Goal: Transaction & Acquisition: Purchase product/service

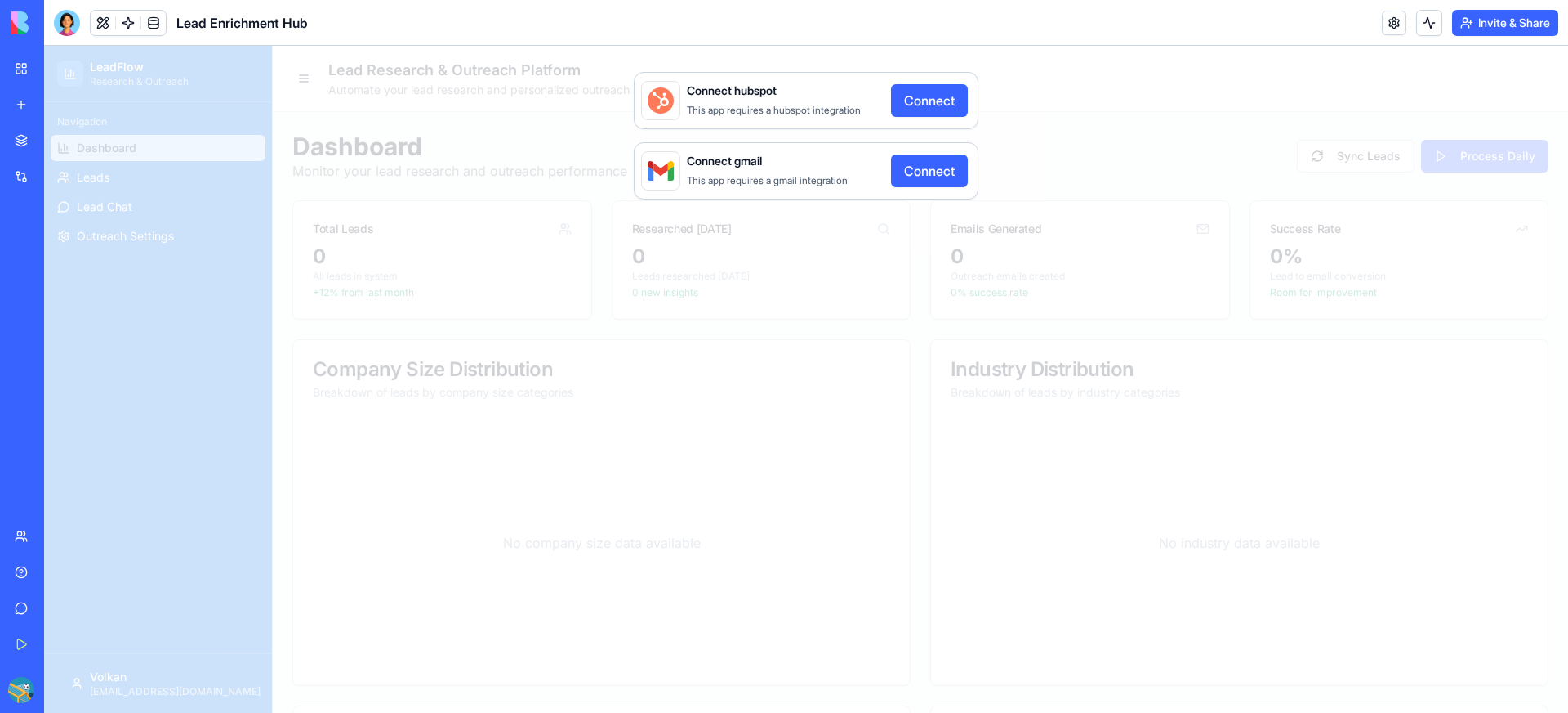
click at [1058, 174] on div "Connect hubspot This app requires a hubspot integration Connect Connect gmail T…" at bounding box center [806, 379] width 1524 height 667
click at [1059, 129] on div "Connect hubspot This app requires a hubspot integration Connect Connect gmail T…" at bounding box center [806, 379] width 1524 height 667
click at [299, 151] on div "Connect hubspot This app requires a hubspot integration Connect Connect gmail T…" at bounding box center [806, 379] width 1524 height 667
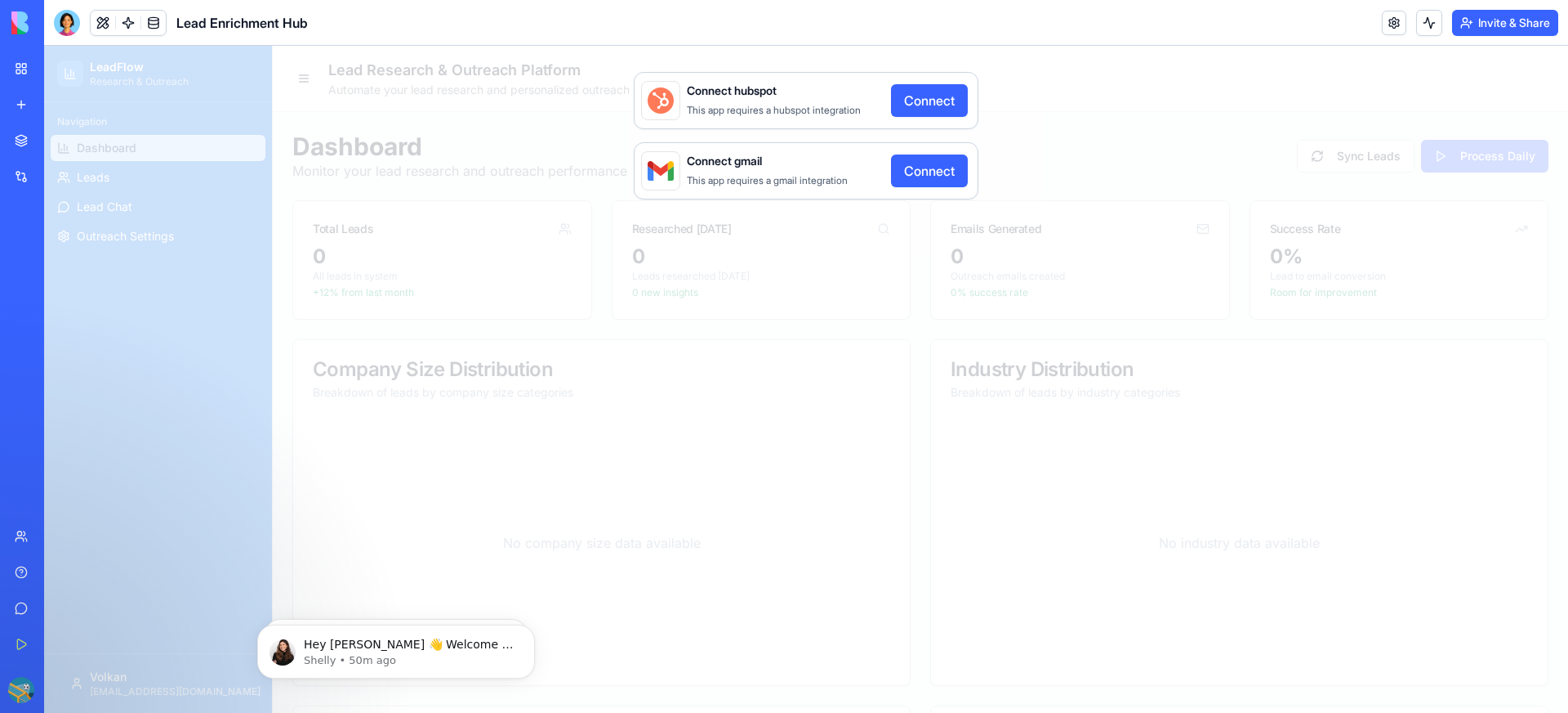
click at [1308, 20] on header "Lead Enrichment Hub Invite & Share" at bounding box center [806, 22] width 1524 height 45
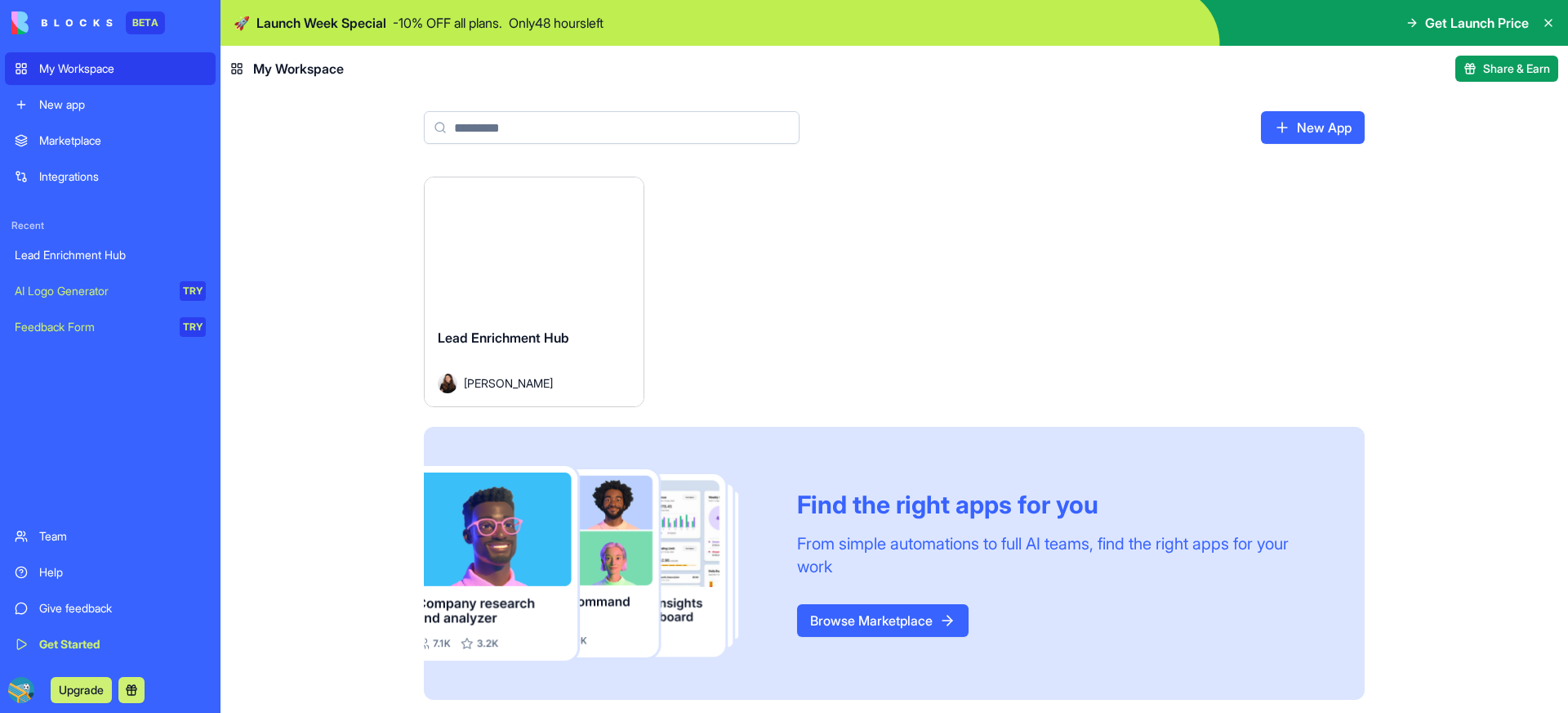
scroll to position [2, 0]
click at [524, 240] on button "Launch" at bounding box center [534, 244] width 122 height 32
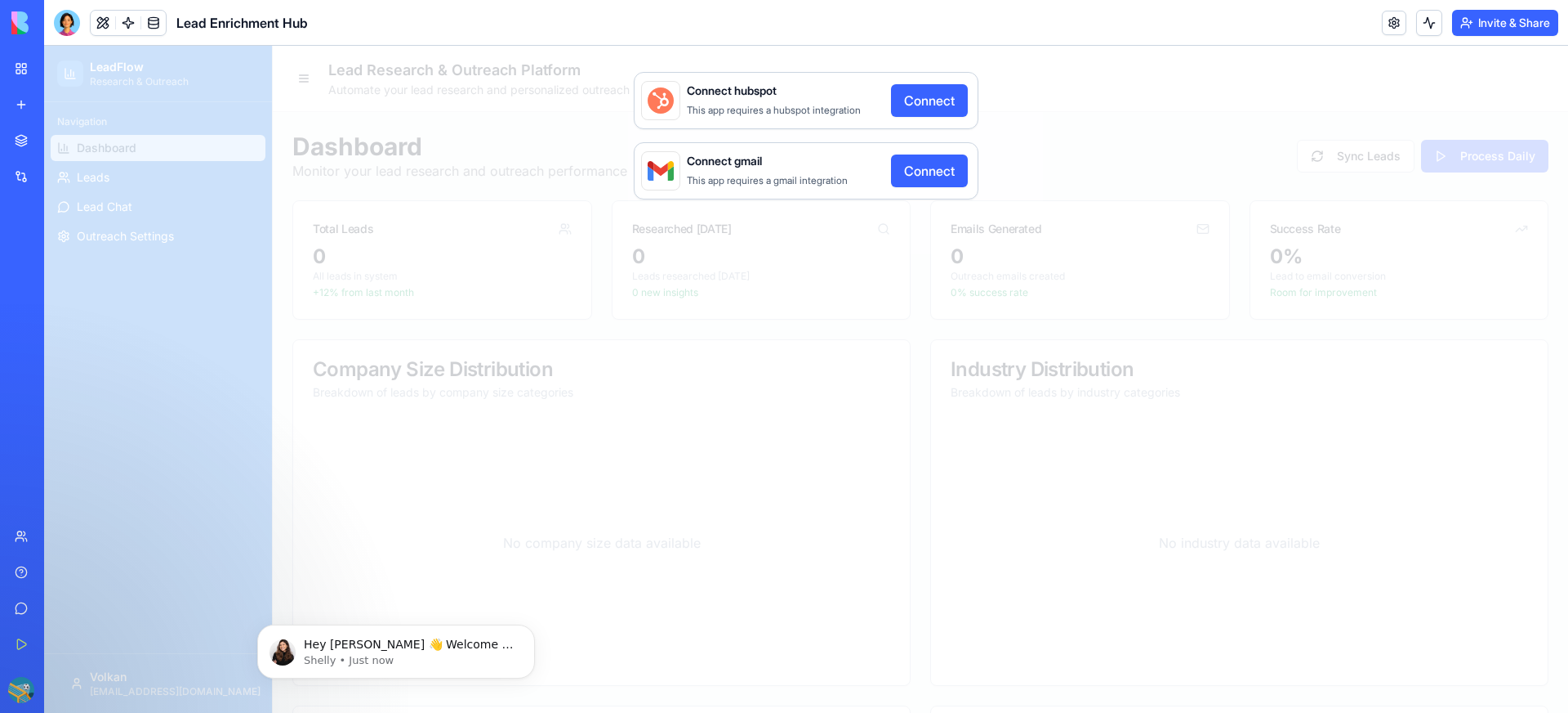
click at [60, 71] on div "My Workspace" at bounding box center [49, 69] width 21 height 17
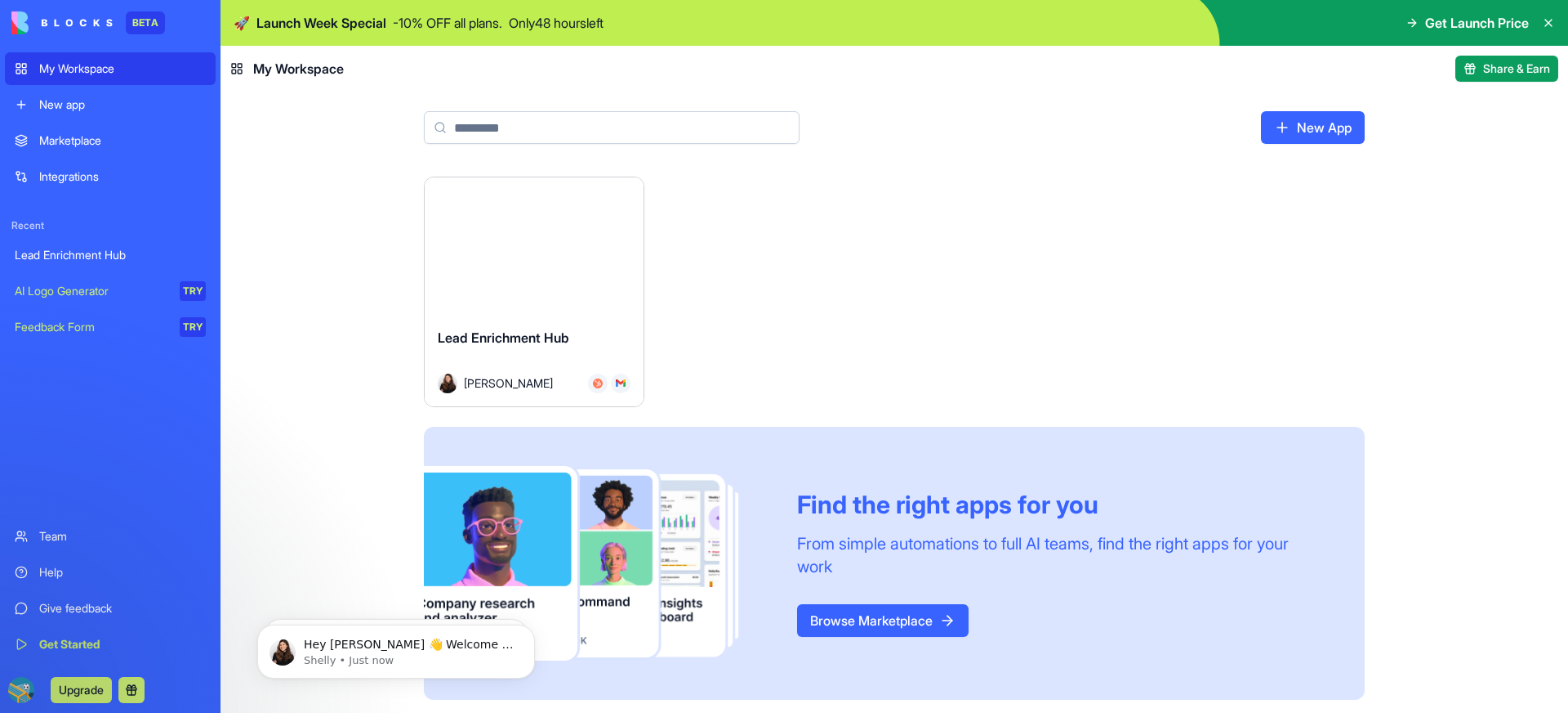
click at [79, 138] on div "Marketplace" at bounding box center [122, 141] width 167 height 17
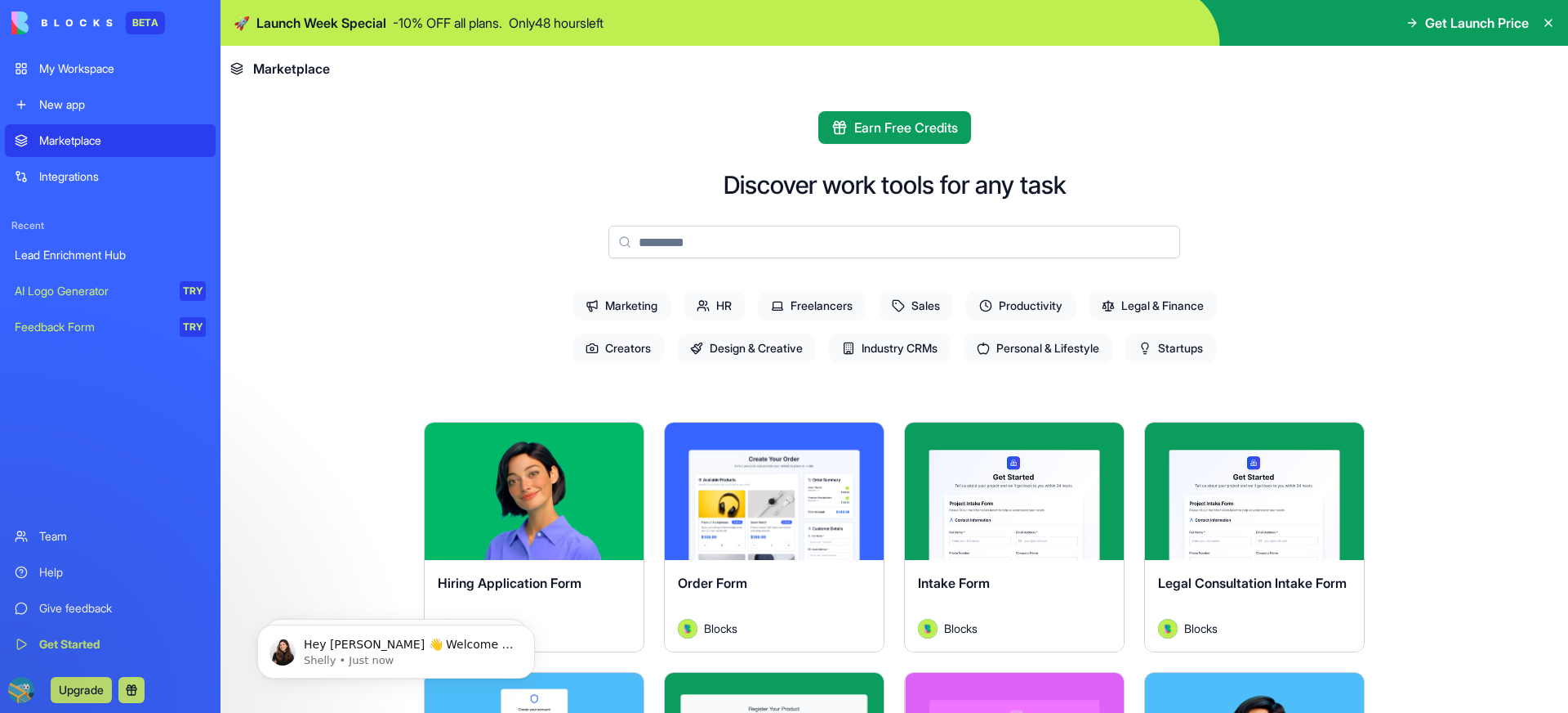
click at [71, 175] on div "Integrations" at bounding box center [122, 176] width 167 height 17
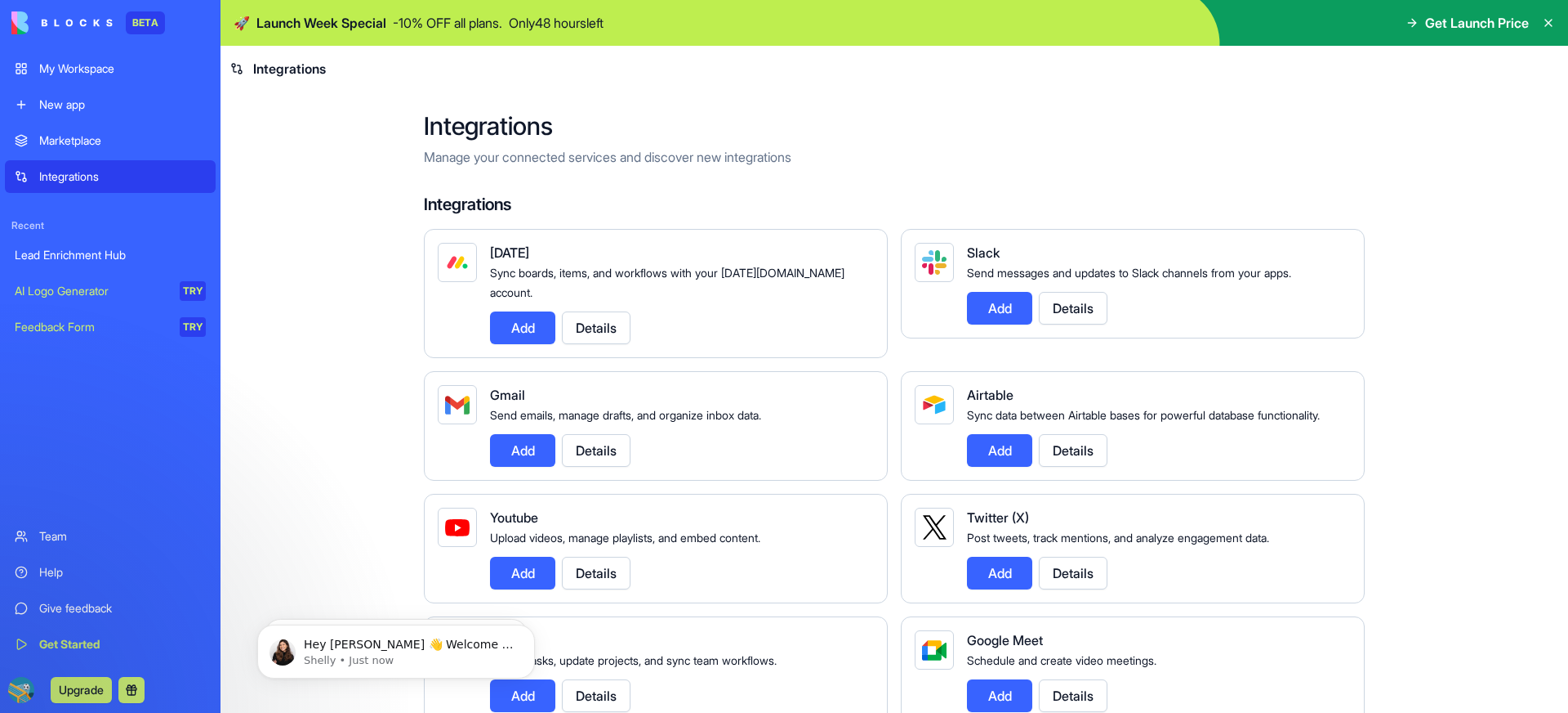
click at [50, 537] on div "Team" at bounding box center [122, 537] width 167 height 17
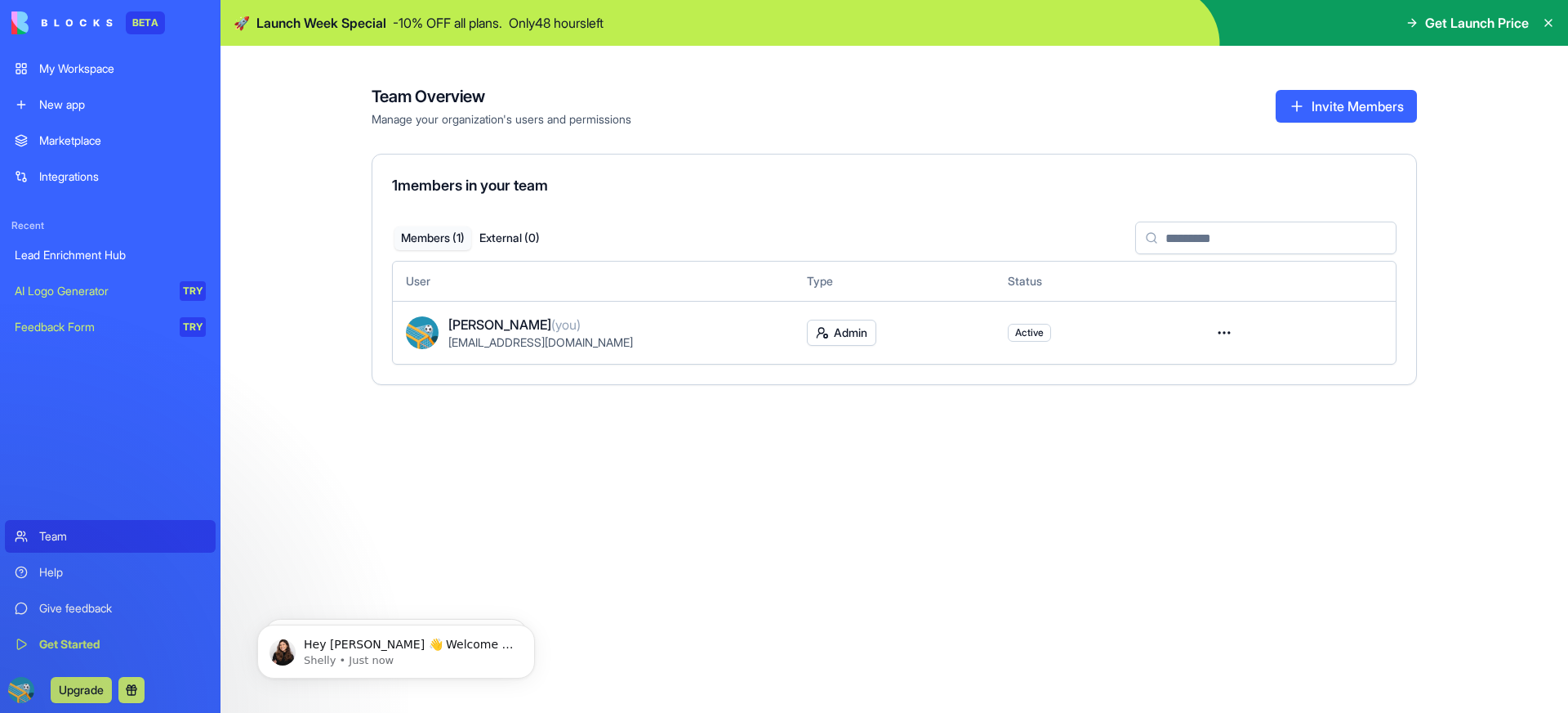
click at [70, 291] on div "AI Logo Generator" at bounding box center [92, 292] width 154 height 17
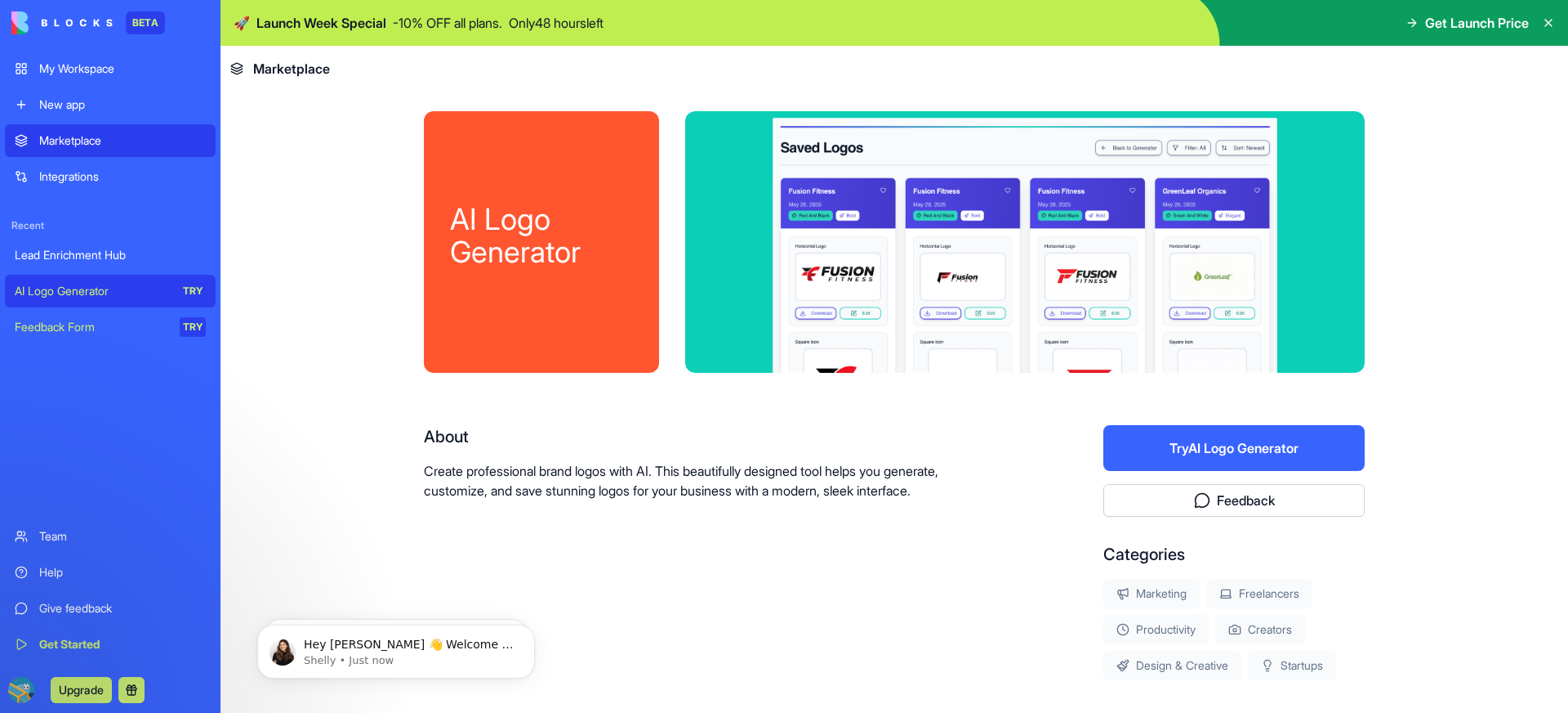
click at [1215, 452] on button "Try AI Logo Generator" at bounding box center [1234, 447] width 262 height 45
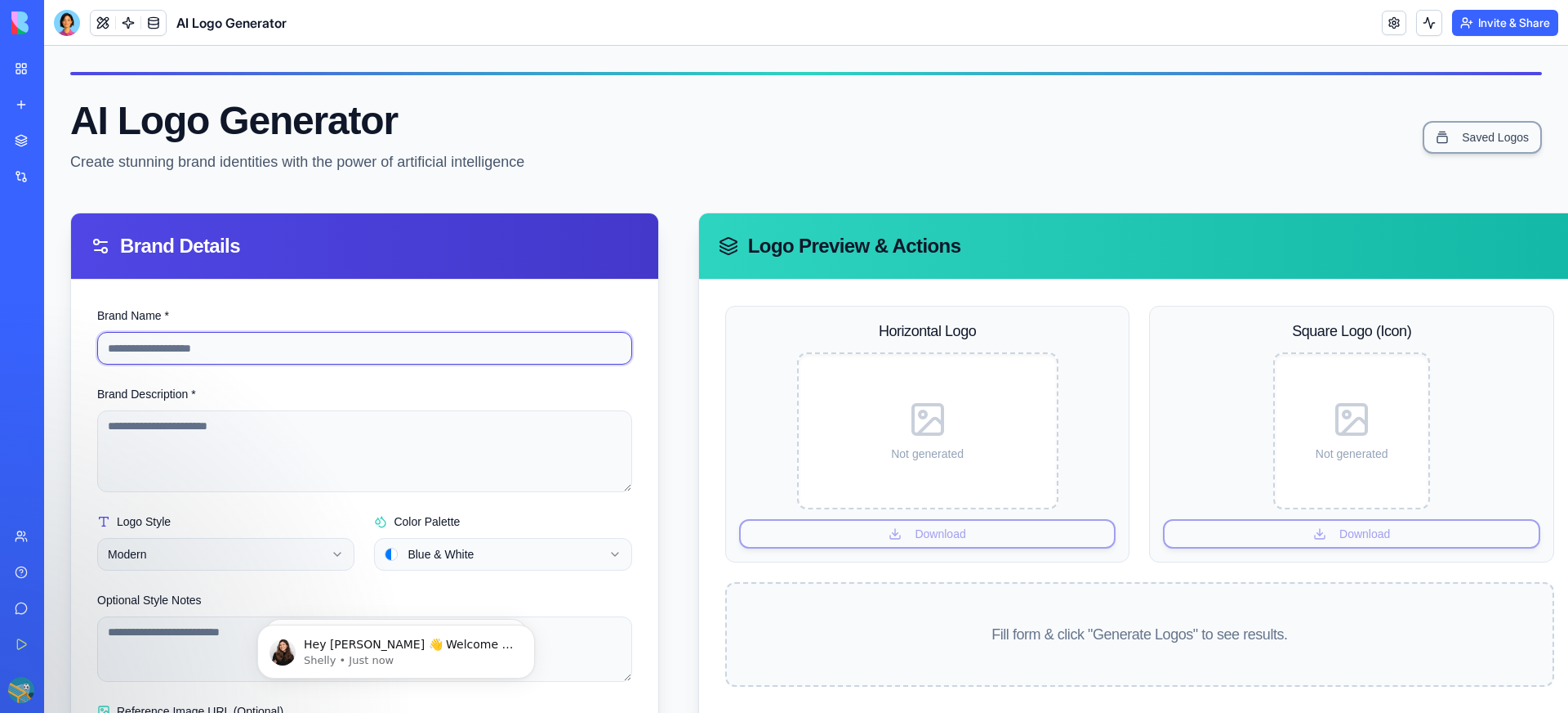
click at [295, 352] on input "Brand Name *" at bounding box center [365, 347] width 535 height 32
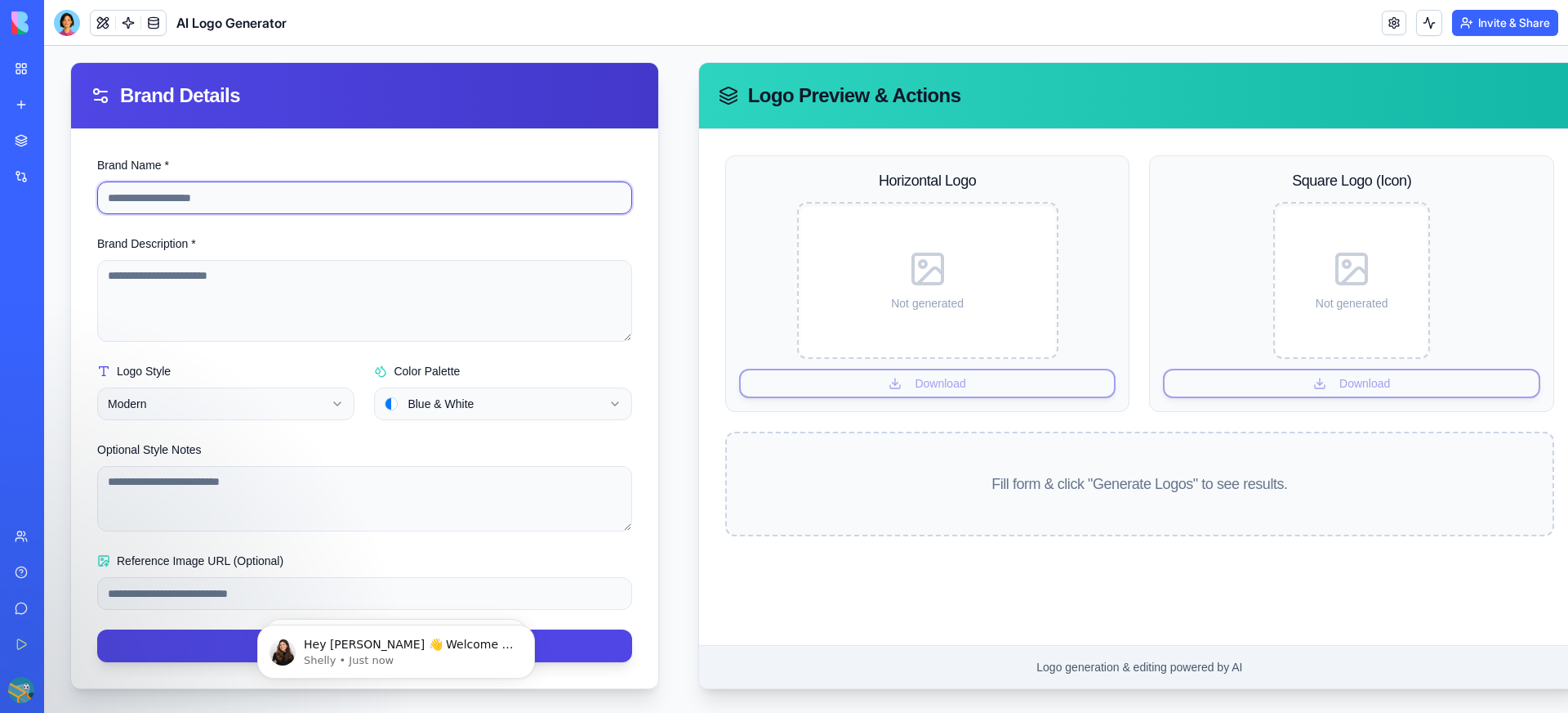
scroll to position [165, 0]
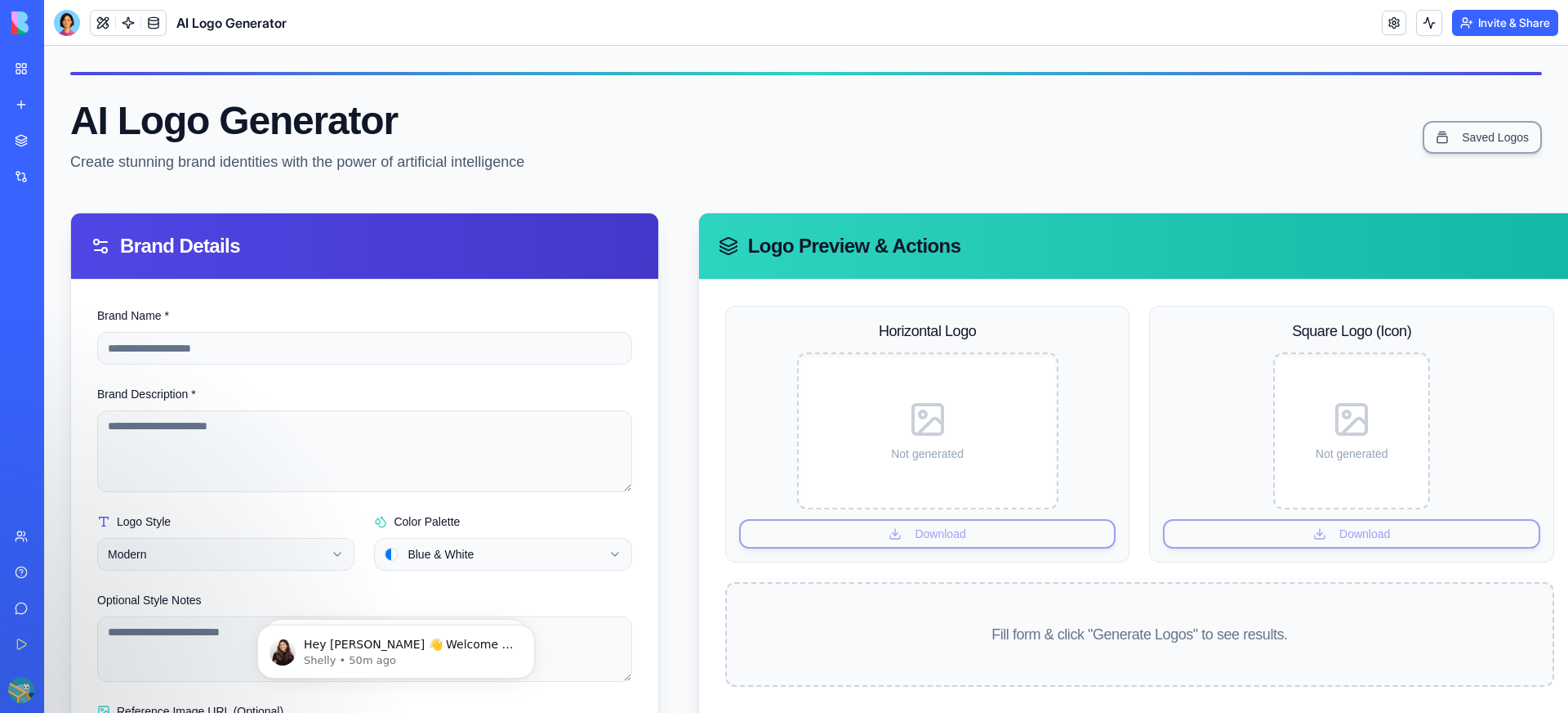
scroll to position [165, 0]
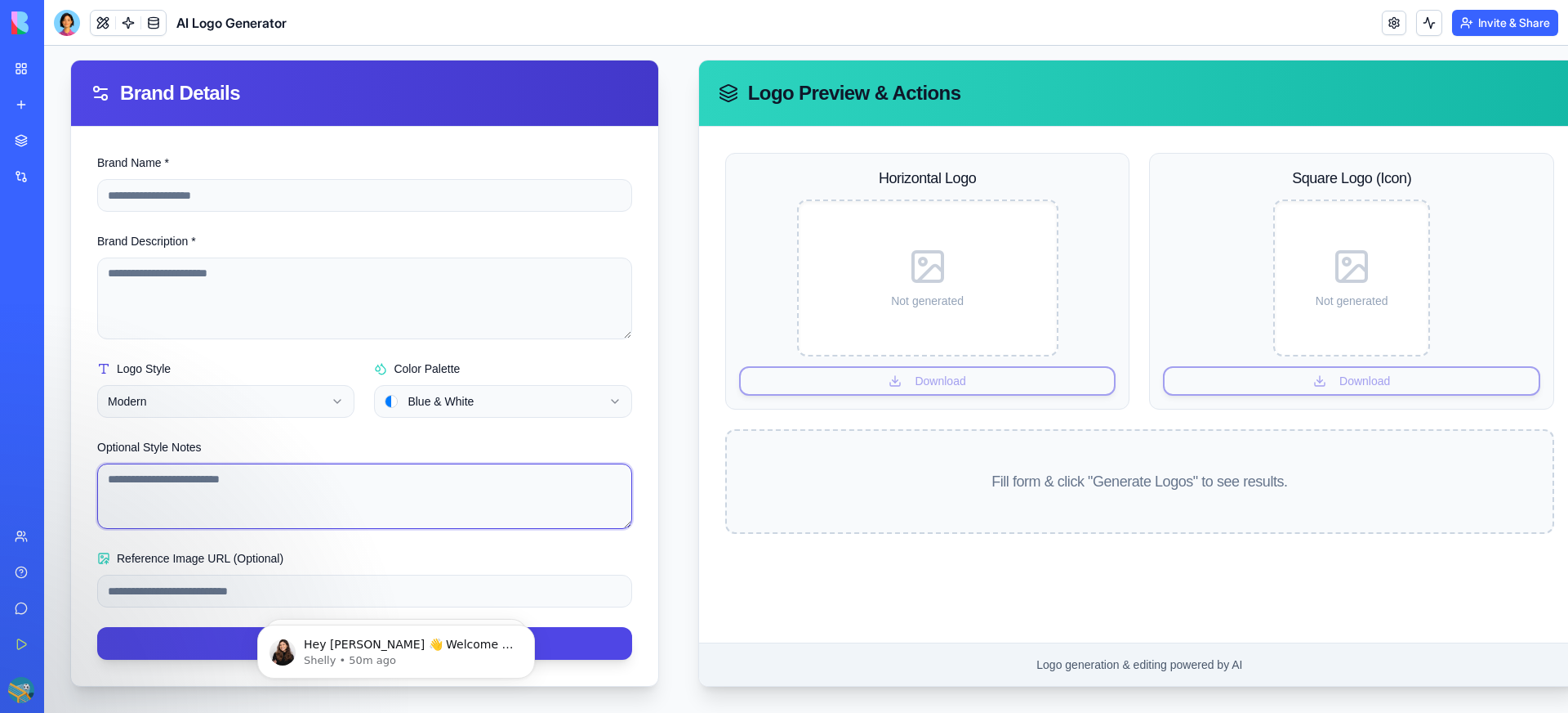
click at [244, 478] on textarea "Optional Style Notes" at bounding box center [365, 496] width 535 height 65
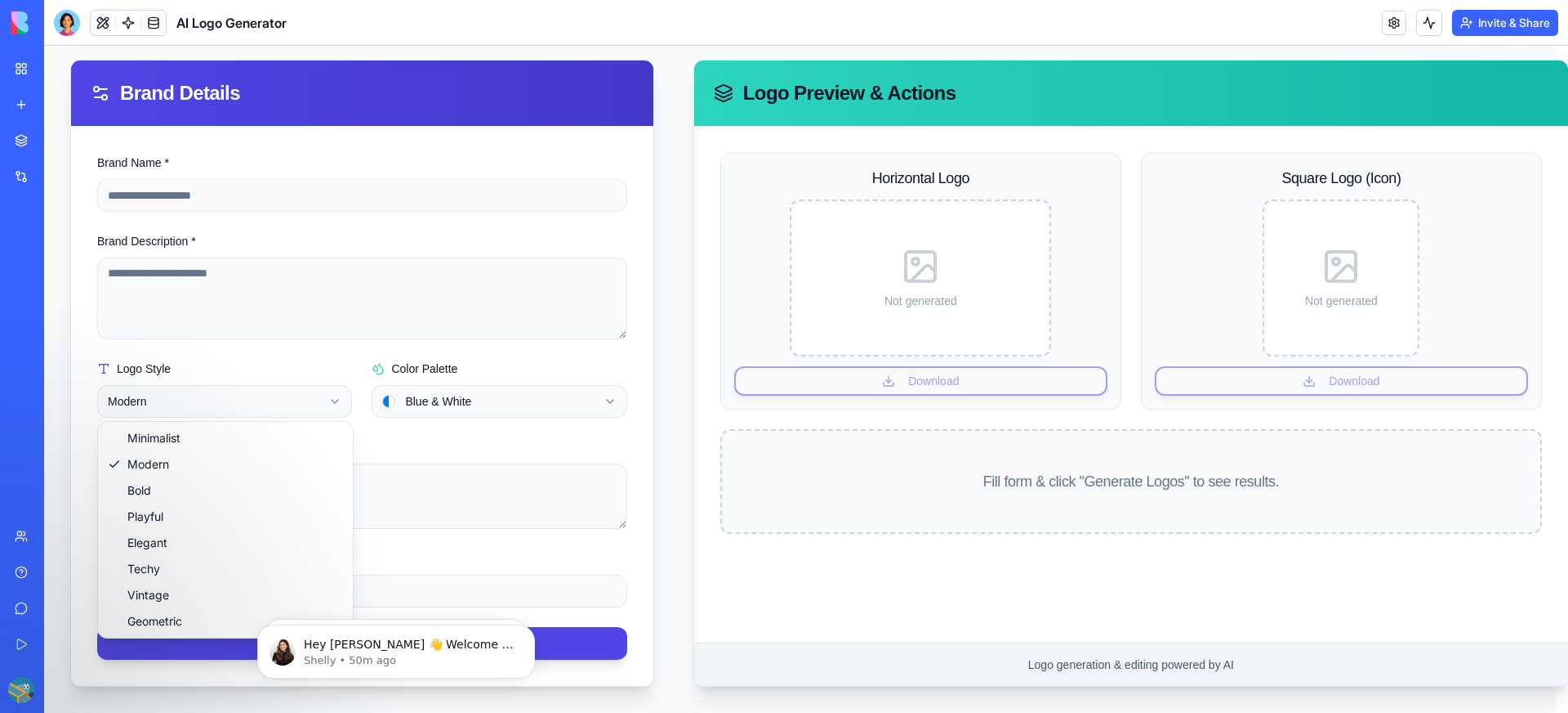
click at [258, 389] on html "**********" at bounding box center [806, 303] width 1524 height 820
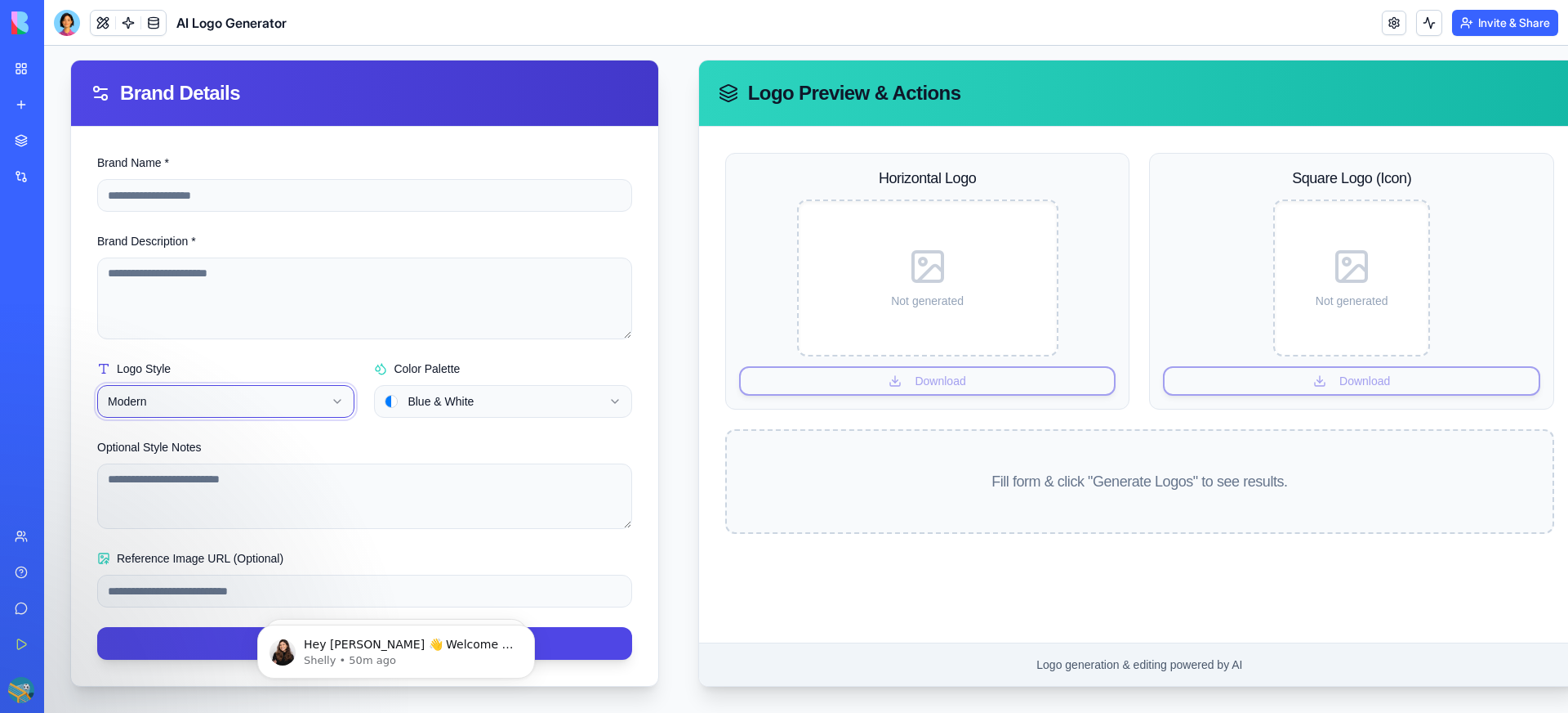
click at [249, 280] on html "**********" at bounding box center [806, 303] width 1524 height 820
click at [231, 279] on textarea "Brand Description *" at bounding box center [365, 298] width 535 height 82
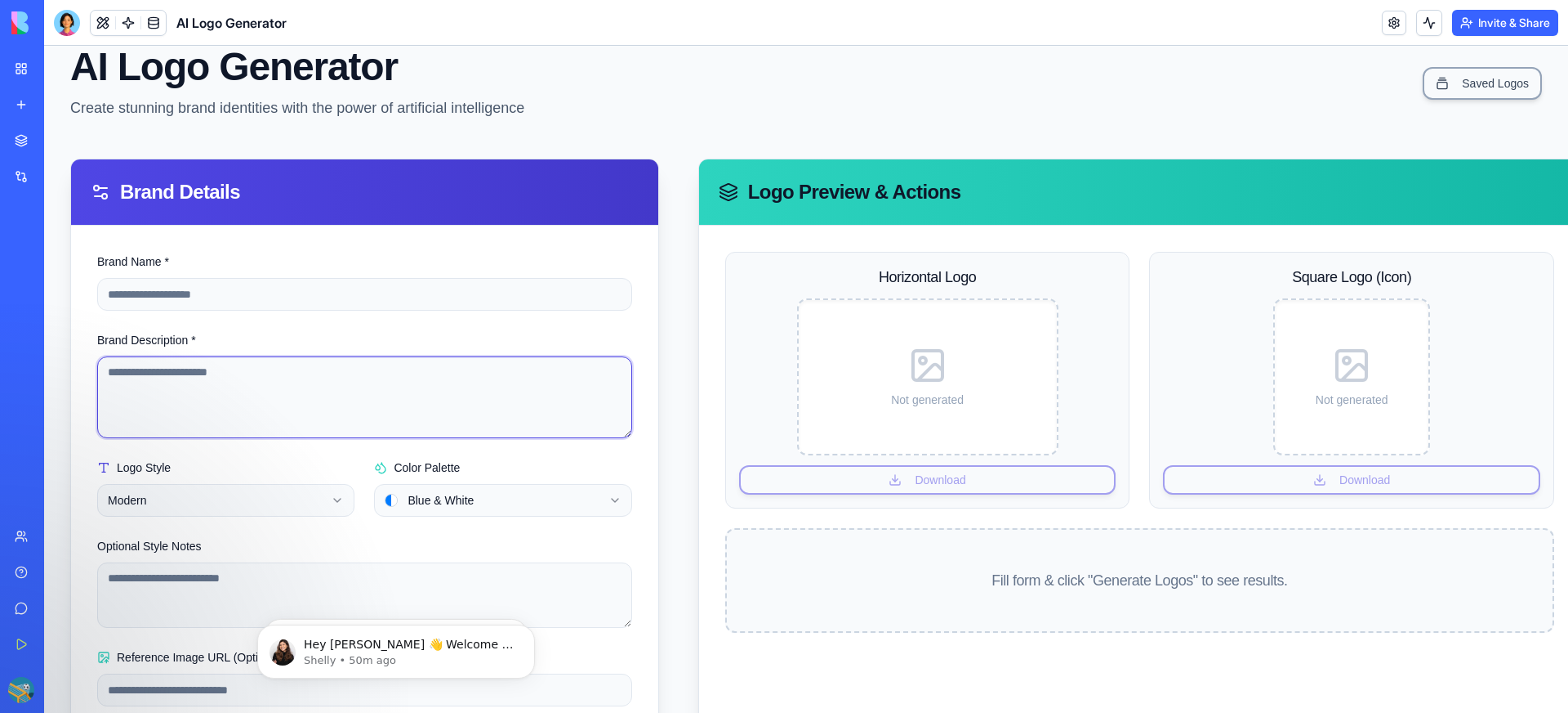
scroll to position [0, 0]
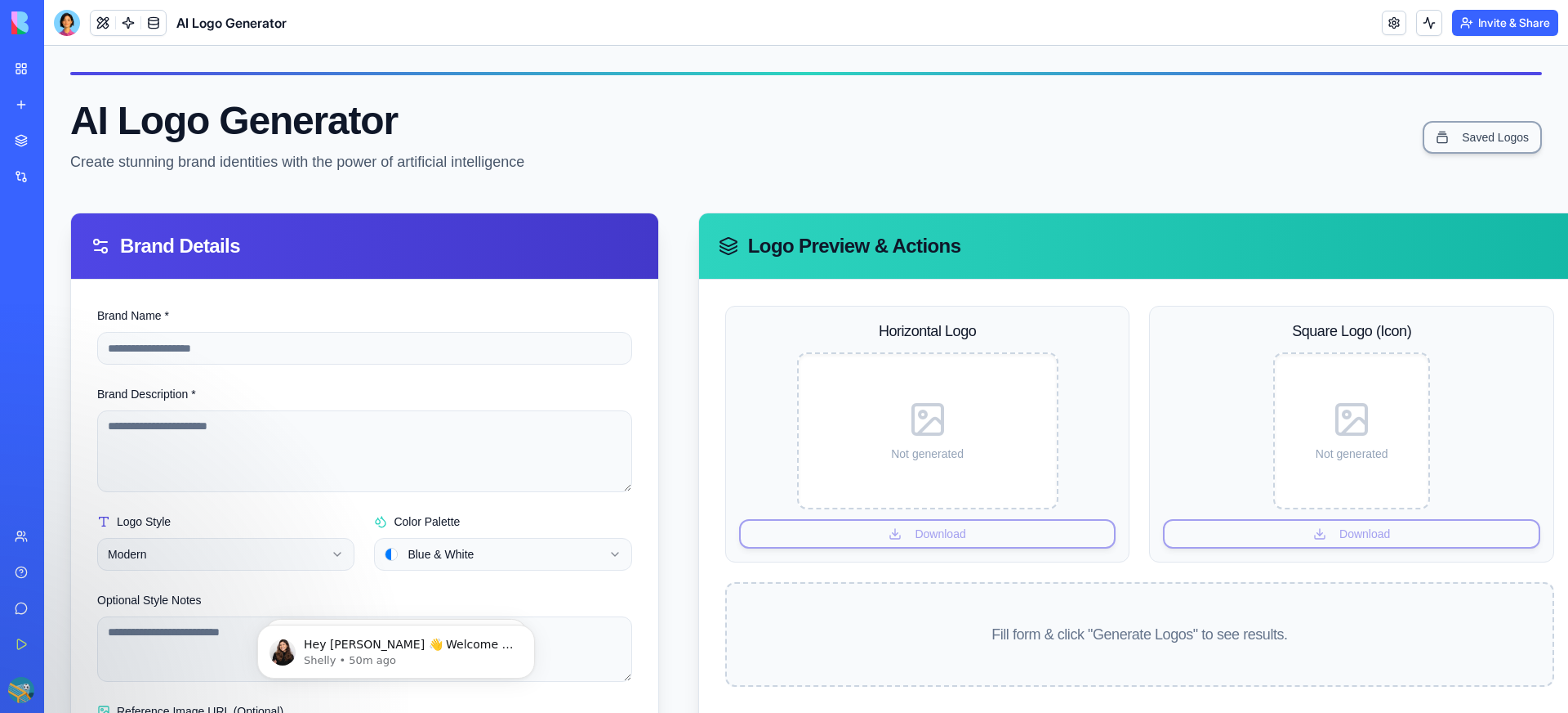
click at [23, 326] on div "Feedback Form" at bounding box center [19, 327] width 8 height 17
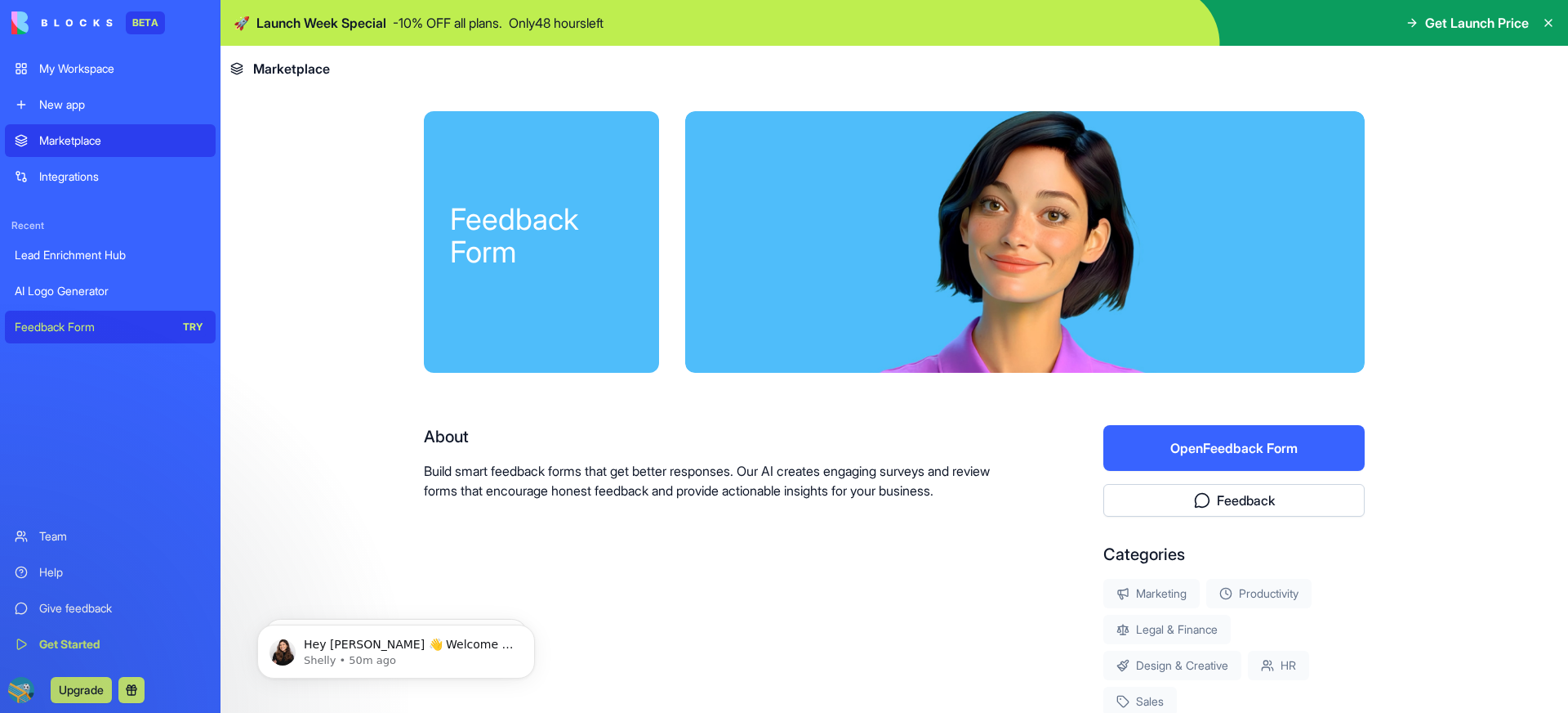
click at [51, 136] on div "Marketplace" at bounding box center [122, 141] width 167 height 17
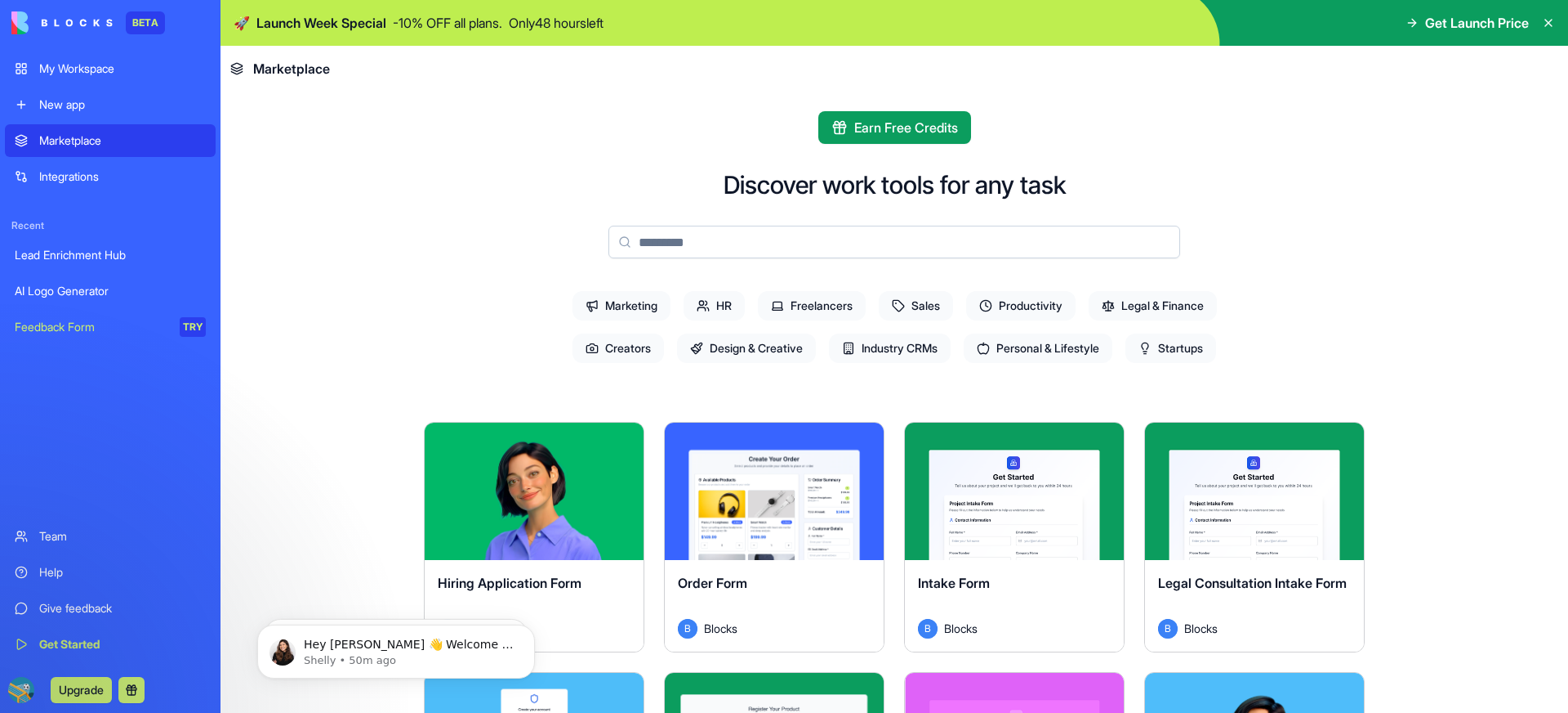
click at [60, 104] on div "New app" at bounding box center [122, 105] width 167 height 17
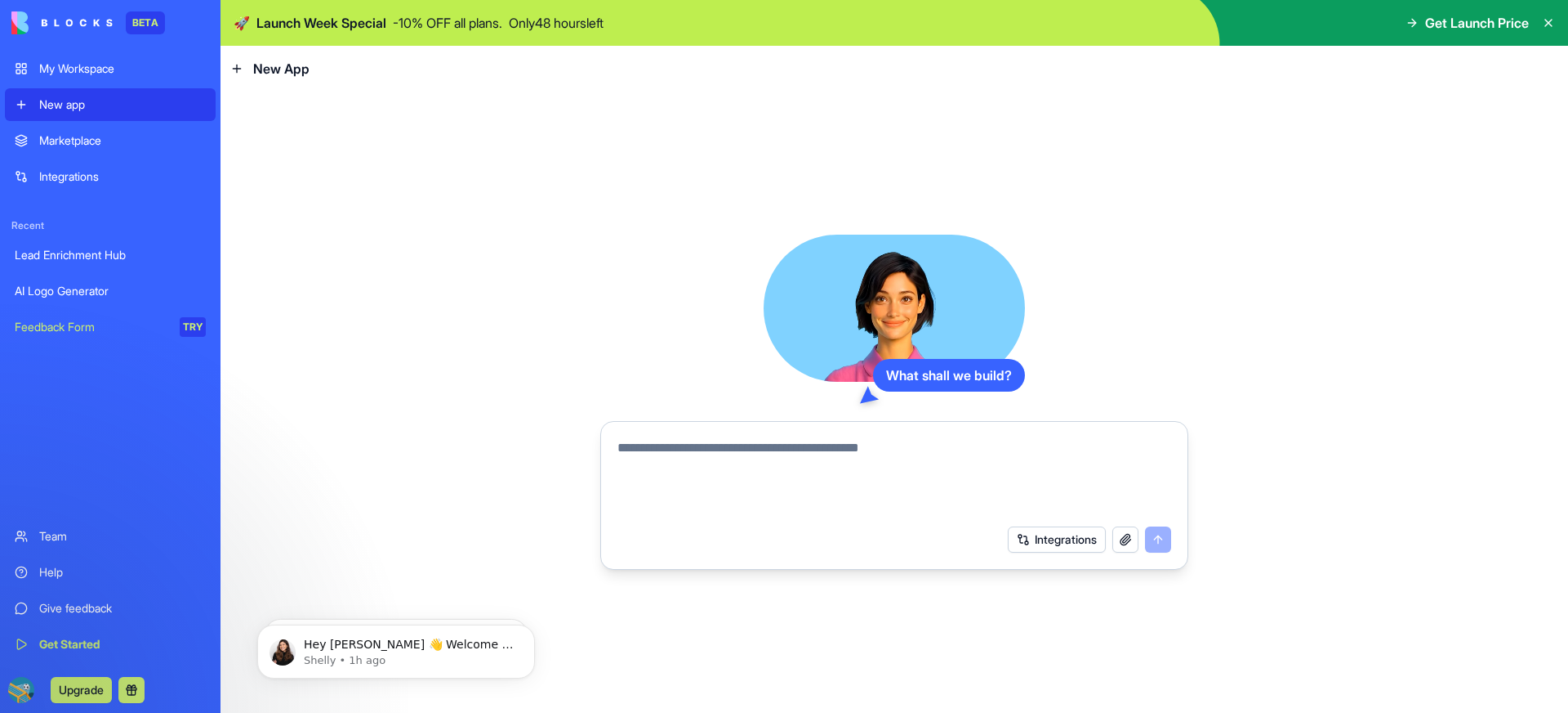
click at [1494, 24] on span "Get Launch Price" at bounding box center [1477, 22] width 104 height 19
click at [1407, 17] on icon at bounding box center [1412, 23] width 13 height 13
click at [565, 28] on p "Only 48 hours left" at bounding box center [557, 22] width 95 height 19
click at [1427, 27] on span "Get Launch Price" at bounding box center [1477, 22] width 104 height 19
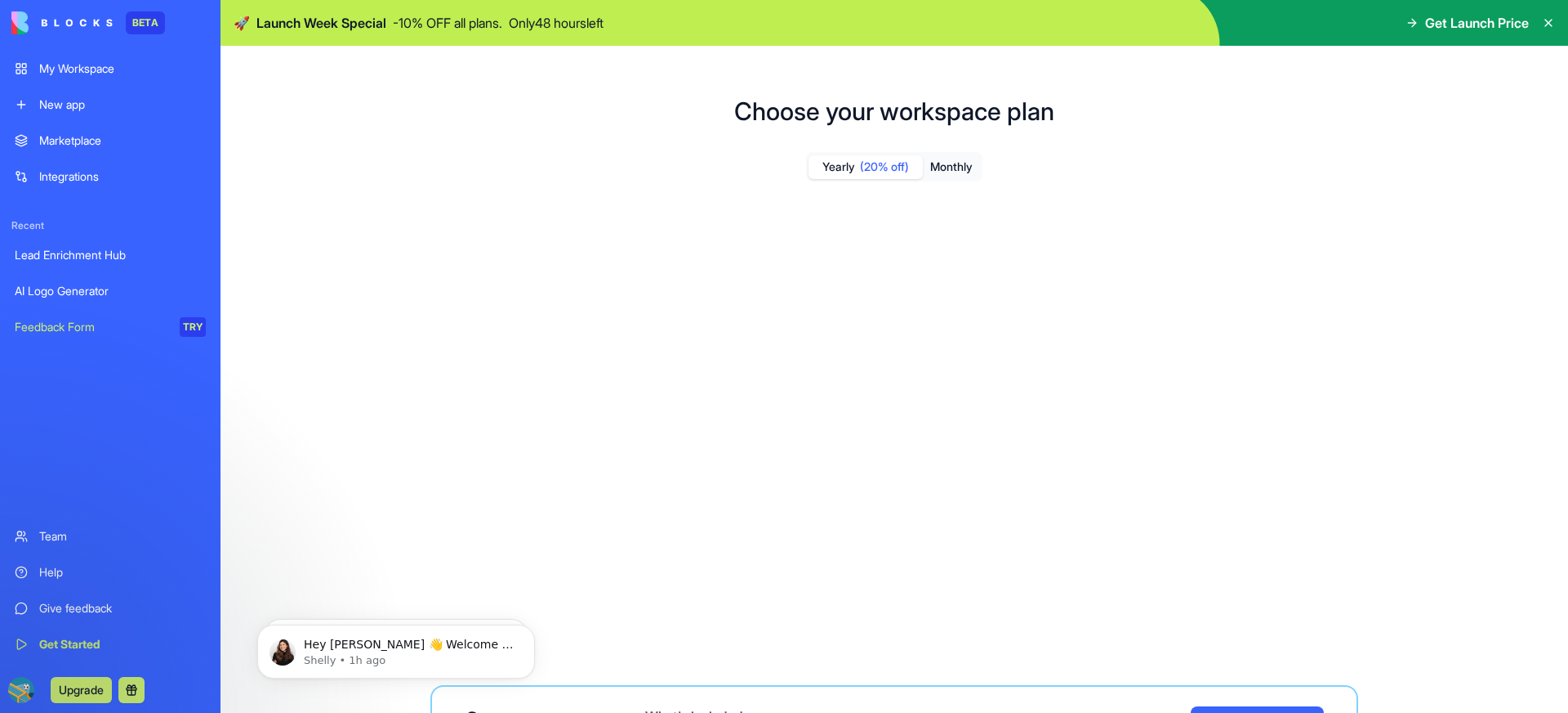
drag, startPoint x: 1485, startPoint y: 31, endPoint x: 1513, endPoint y: 26, distance: 28.4
click at [1487, 31] on span "Get Launch Price" at bounding box center [1477, 22] width 104 height 19
click at [1513, 26] on span "Get Launch Price" at bounding box center [1477, 22] width 104 height 19
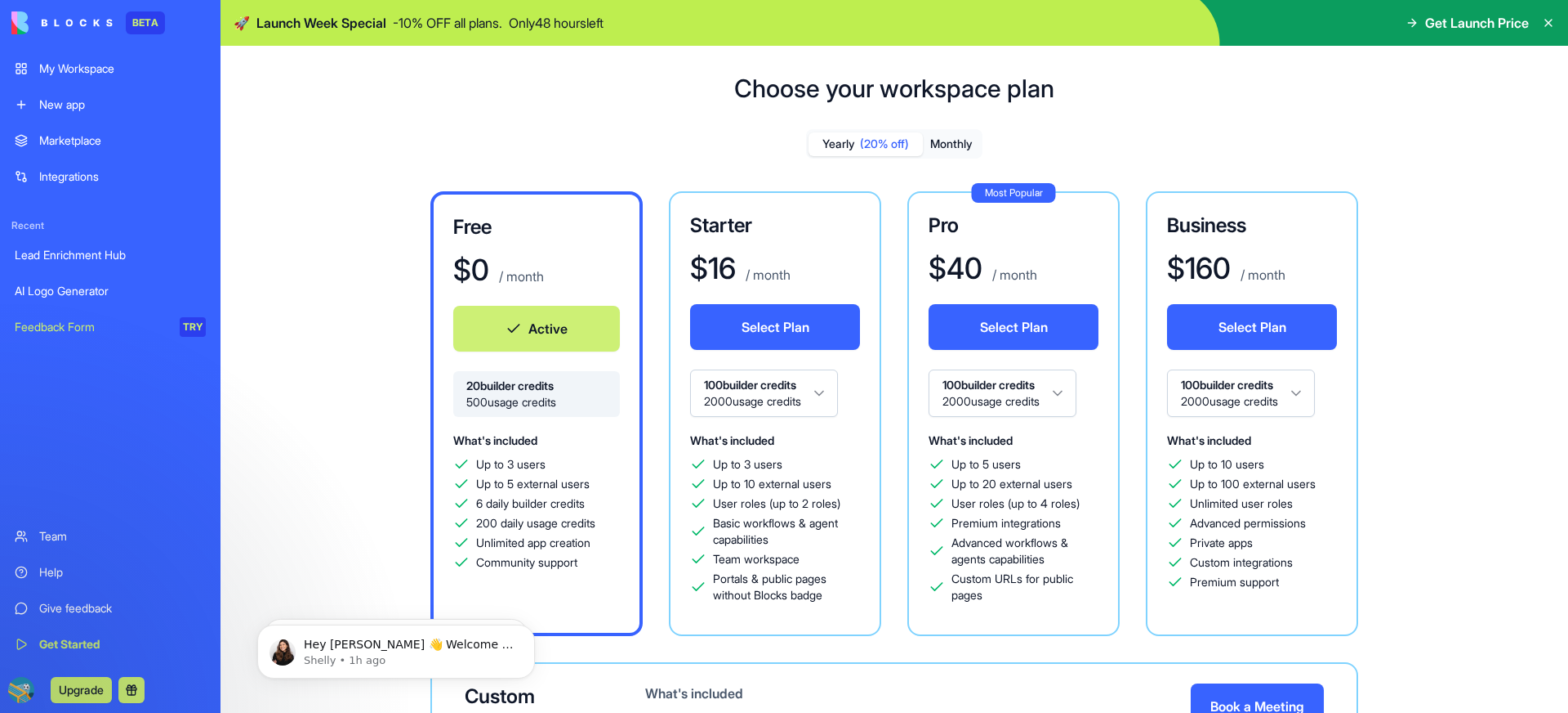
scroll to position [38, 0]
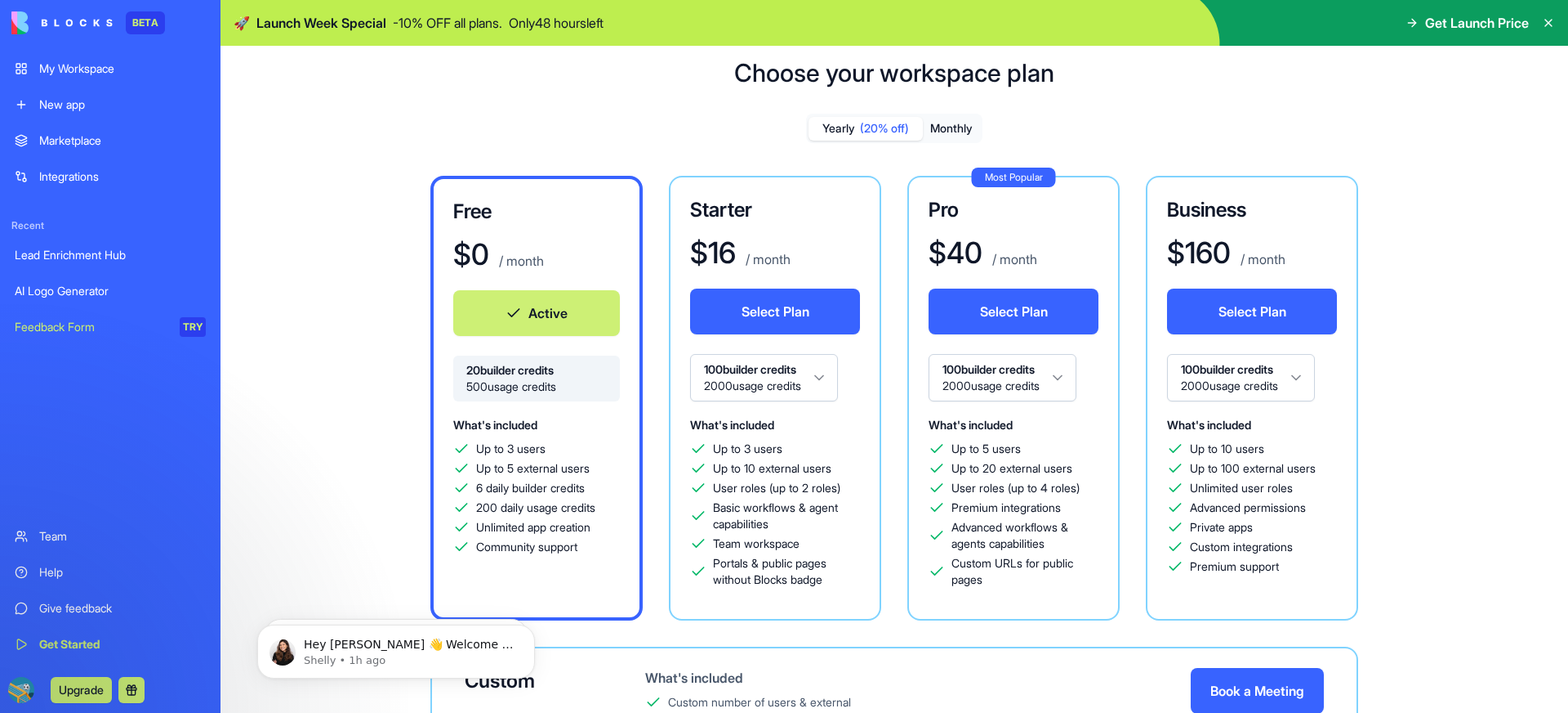
drag, startPoint x: 468, startPoint y: 388, endPoint x: 569, endPoint y: 386, distance: 101.0
click at [569, 386] on span "500 usage credits" at bounding box center [536, 387] width 140 height 17
click at [571, 393] on span "500 usage credits" at bounding box center [536, 387] width 140 height 17
drag, startPoint x: 467, startPoint y: 369, endPoint x: 565, endPoint y: 369, distance: 98.0
click at [565, 369] on span "20 builder credits" at bounding box center [536, 370] width 140 height 17
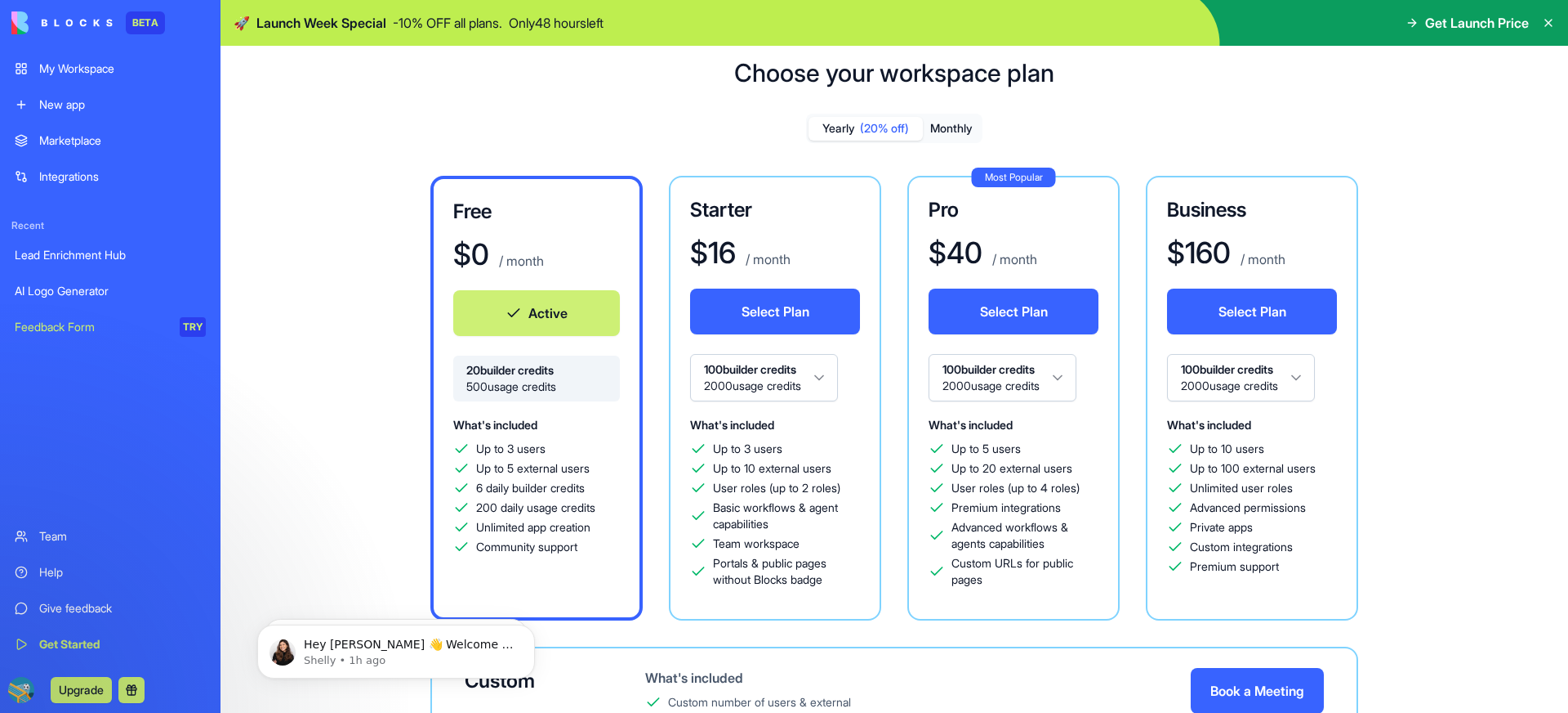
click at [575, 393] on span "500 usage credits" at bounding box center [536, 387] width 140 height 17
drag, startPoint x: 565, startPoint y: 391, endPoint x: 468, endPoint y: 391, distance: 97.0
click at [468, 391] on span "500 usage credits" at bounding box center [536, 387] width 140 height 17
